Goal: Task Accomplishment & Management: Complete application form

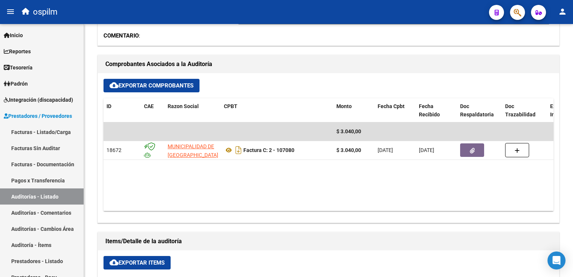
scroll to position [161, 0]
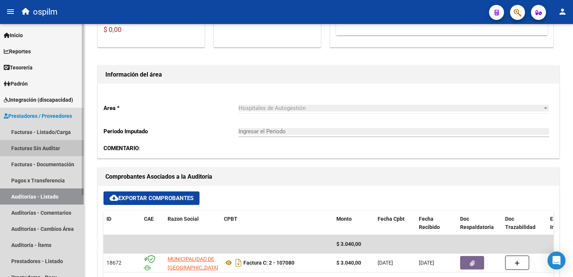
click at [50, 150] on link "Facturas Sin Auditar" at bounding box center [42, 148] width 84 height 16
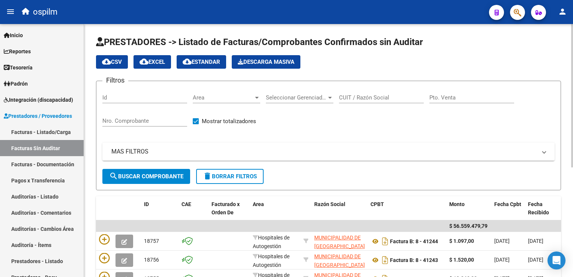
click at [119, 121] on input "Nro. Comprobante" at bounding box center [144, 120] width 85 height 7
type input "106410"
click at [125, 173] on span "search Buscar Comprobante" at bounding box center [146, 176] width 74 height 7
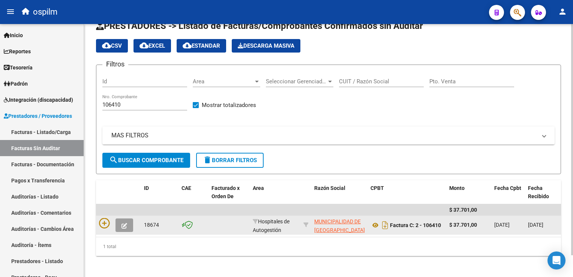
scroll to position [24, 0]
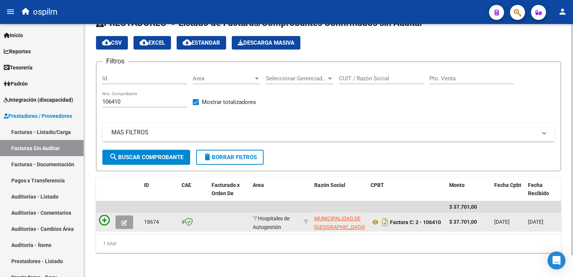
drag, startPoint x: 124, startPoint y: 218, endPoint x: 108, endPoint y: 218, distance: 16.1
click at [103, 215] on icon at bounding box center [104, 220] width 11 height 11
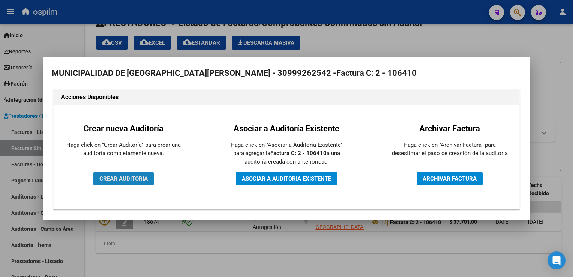
click at [143, 176] on span "CREAR AUDITORIA" at bounding box center [123, 178] width 48 height 7
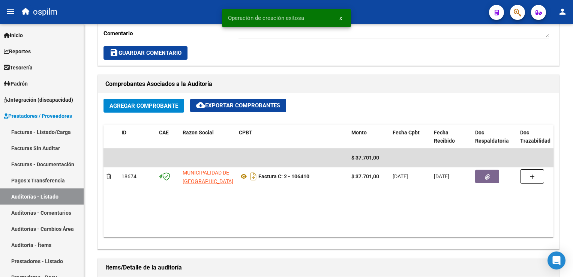
scroll to position [375, 0]
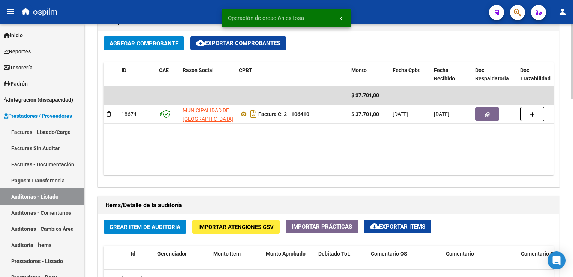
click at [146, 224] on span "Crear Item de Auditoria" at bounding box center [145, 227] width 71 height 7
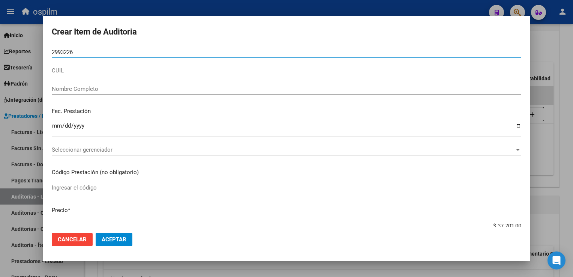
type input "29932264"
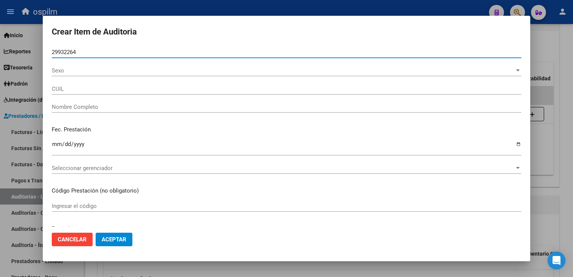
type input "24299322641"
type input "[PERSON_NAME] [PERSON_NAME]"
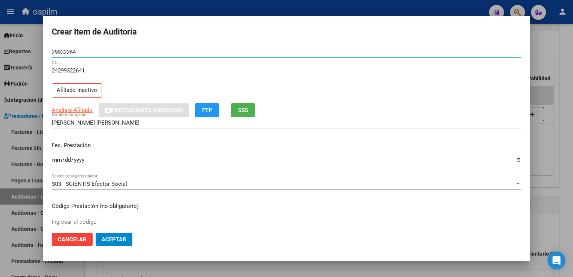
type input "29932264"
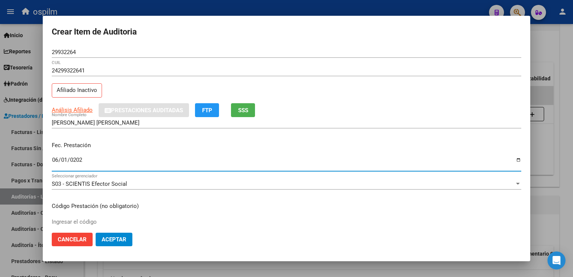
type input "[DATE]"
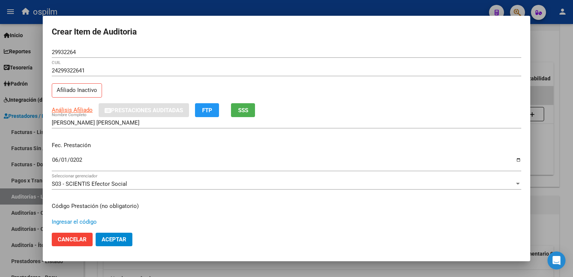
scroll to position [123, 0]
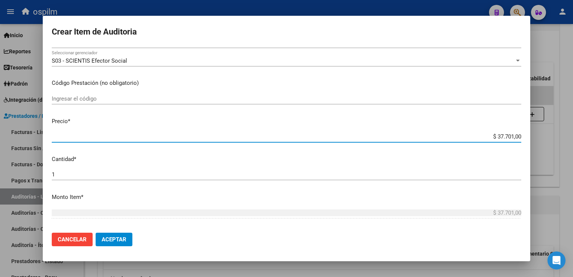
drag, startPoint x: 491, startPoint y: 135, endPoint x: 573, endPoint y: 149, distance: 82.4
click at [573, 149] on html "menu ospilm person Firma Express Inicio Instructivos Contacto OS Reportes Egres…" at bounding box center [286, 138] width 573 height 277
type input "$ 0,03"
type input "$ 0,30"
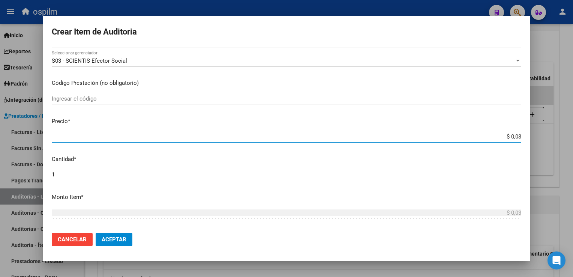
type input "$ 0,30"
type input "$ 3,00"
type input "$ 30,09"
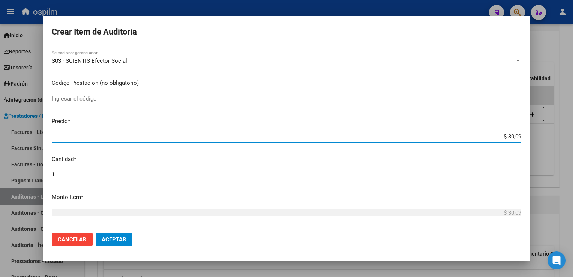
type input "$ 300,92"
type input "$ 3.009,20"
type input "$ 30.092,00"
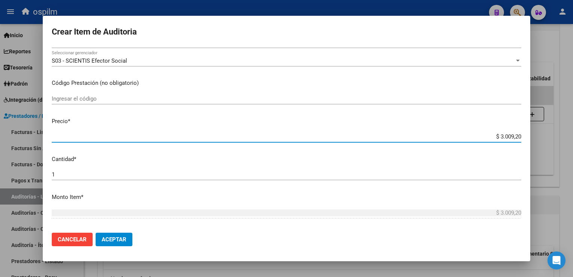
type input "$ 30.092,00"
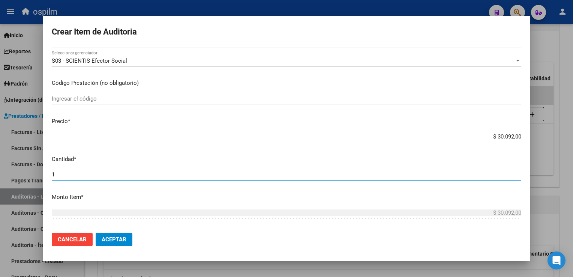
scroll to position [237, 0]
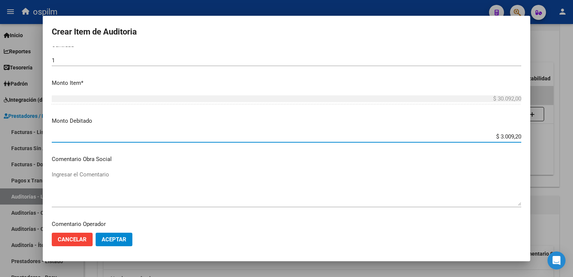
type input "$ 30.092,00"
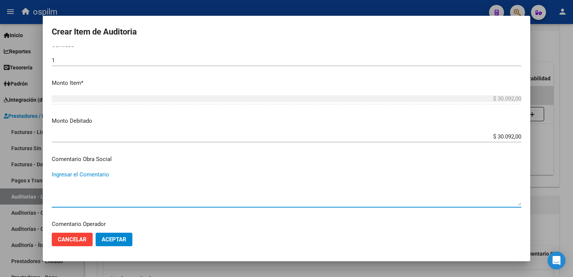
scroll to position [340, 0]
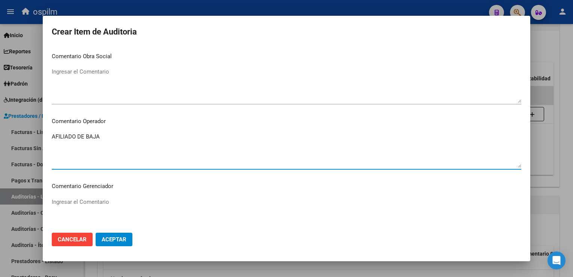
type textarea "AFILIADO DE BAJA"
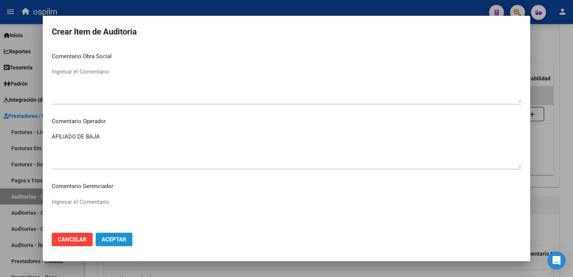
click at [105, 239] on span "Aceptar" at bounding box center [114, 239] width 25 height 7
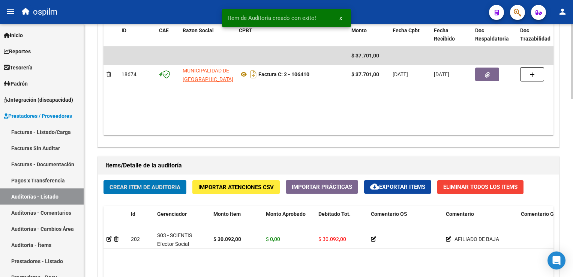
scroll to position [450, 0]
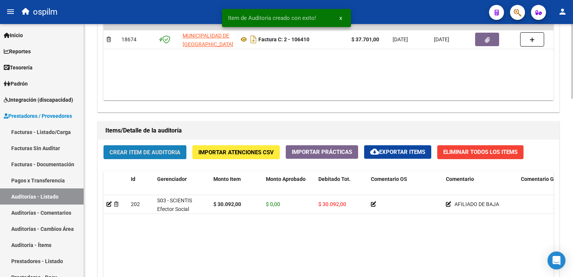
click at [135, 152] on span "Crear Item de Auditoria" at bounding box center [145, 152] width 71 height 7
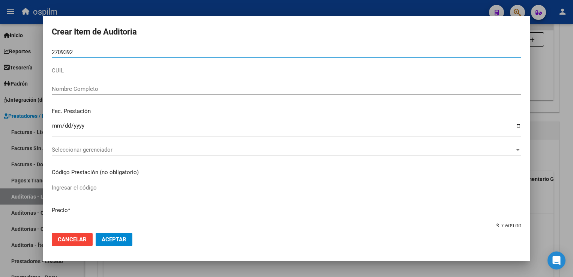
type input "27093923"
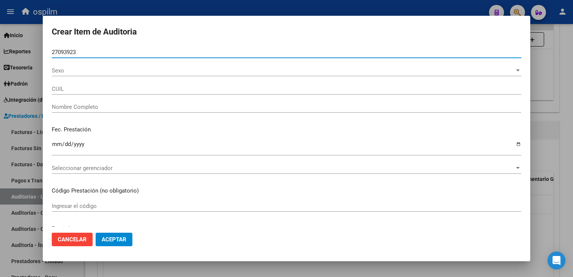
type input "20270939237"
type input "[PERSON_NAME] [PERSON_NAME]"
type input "27093923"
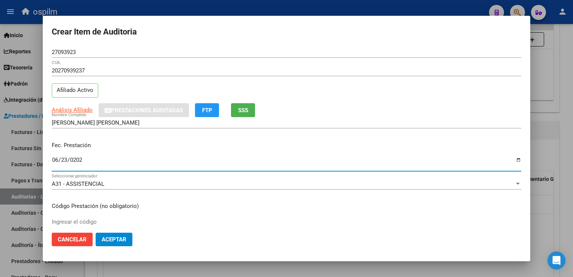
type input "[DATE]"
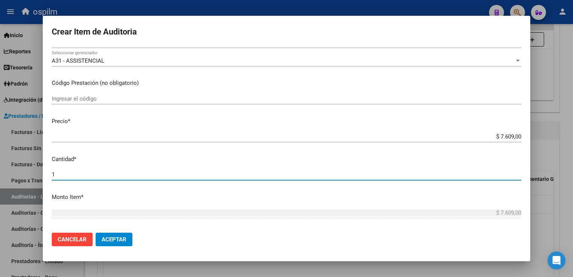
scroll to position [237, 0]
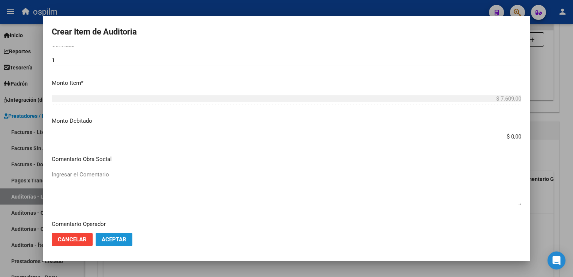
click at [121, 239] on span "Aceptar" at bounding box center [114, 239] width 25 height 7
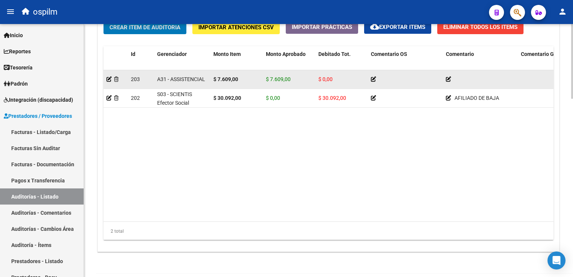
scroll to position [602, 0]
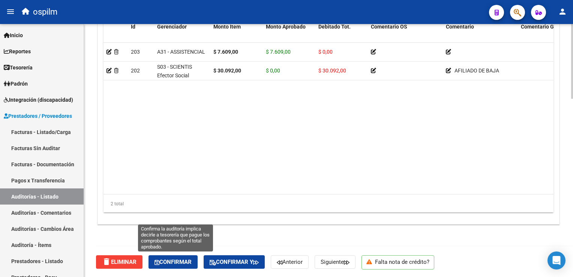
click at [178, 257] on button "Confirmar" at bounding box center [173, 262] width 49 height 14
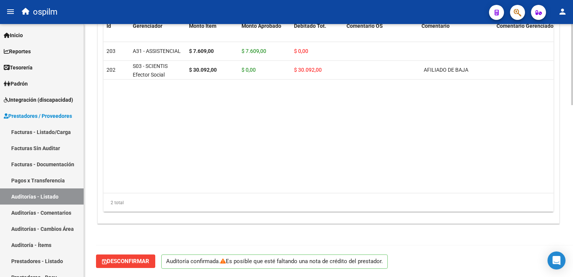
scroll to position [536, 0]
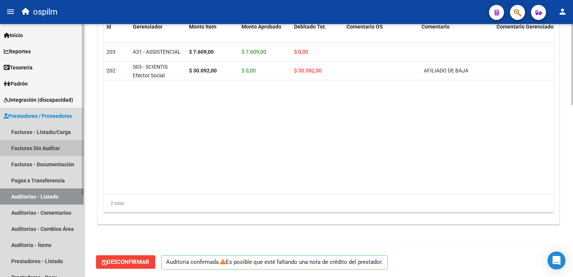
click at [35, 146] on link "Facturas Sin Auditar" at bounding box center [42, 148] width 84 height 16
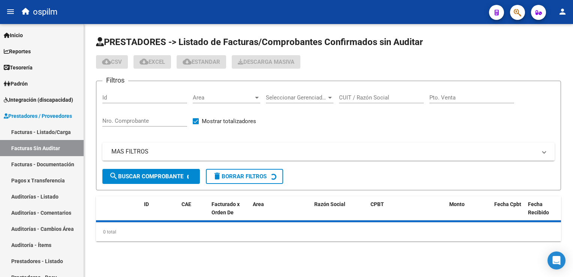
click at [131, 122] on input "Nro. Comprobante" at bounding box center [144, 120] width 85 height 7
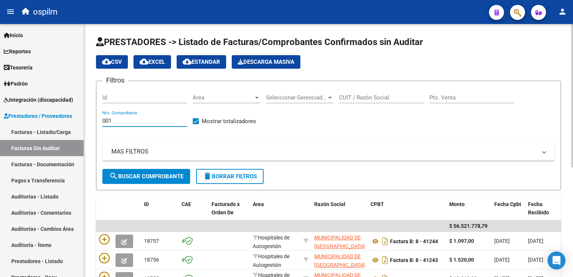
type input "0014"
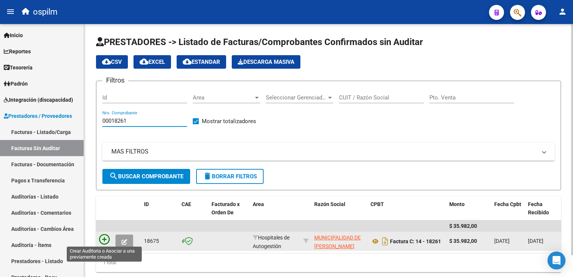
type input "00018261"
click at [102, 241] on icon at bounding box center [104, 239] width 11 height 11
click at [104, 239] on icon at bounding box center [104, 239] width 11 height 11
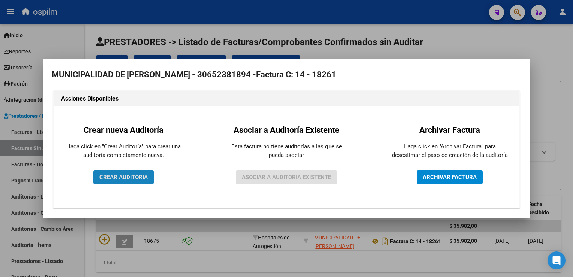
click at [119, 177] on span "CREAR AUDITORIA" at bounding box center [123, 177] width 48 height 7
click at [120, 178] on span "CREAR AUDITORIA" at bounding box center [123, 177] width 48 height 7
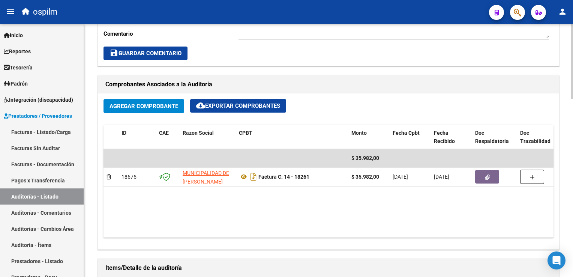
scroll to position [302, 0]
